Goal: Navigation & Orientation: Find specific page/section

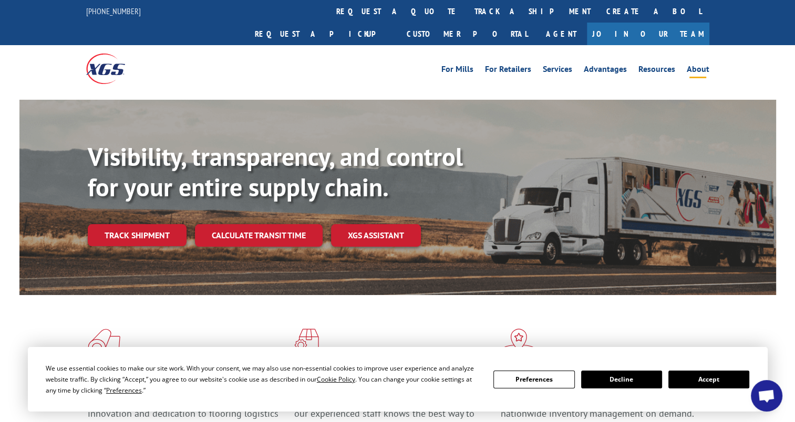
click at [697, 65] on link "About" at bounding box center [697, 71] width 23 height 12
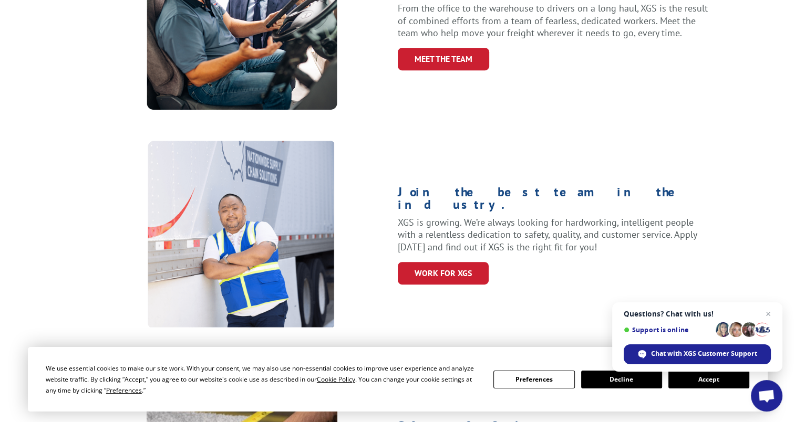
scroll to position [420, 0]
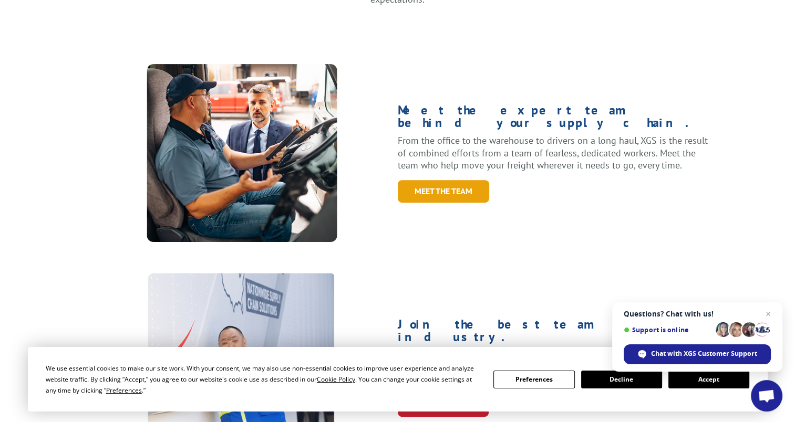
click at [439, 180] on link "Meet the Team" at bounding box center [443, 191] width 91 height 23
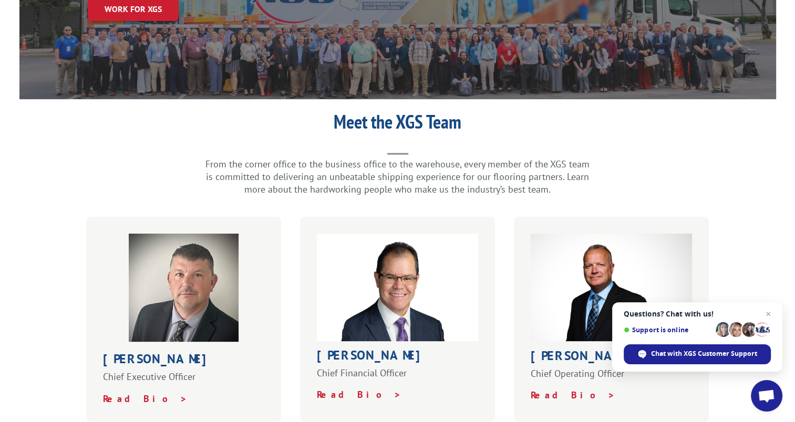
scroll to position [210, 0]
